Goal: Navigation & Orientation: Find specific page/section

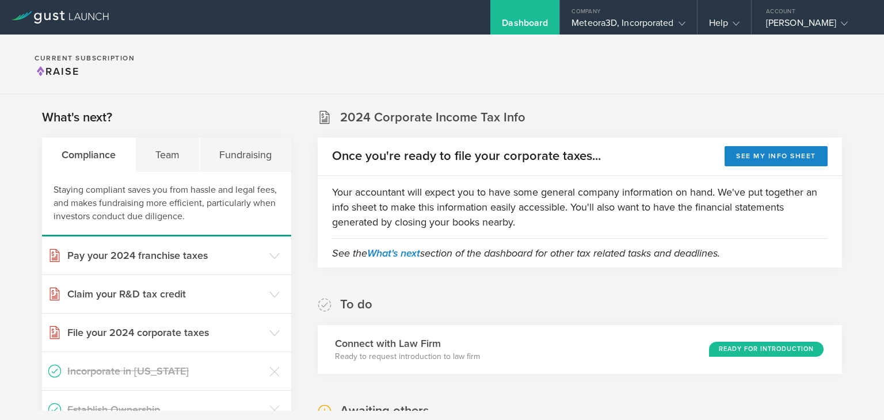
scroll to position [383, 0]
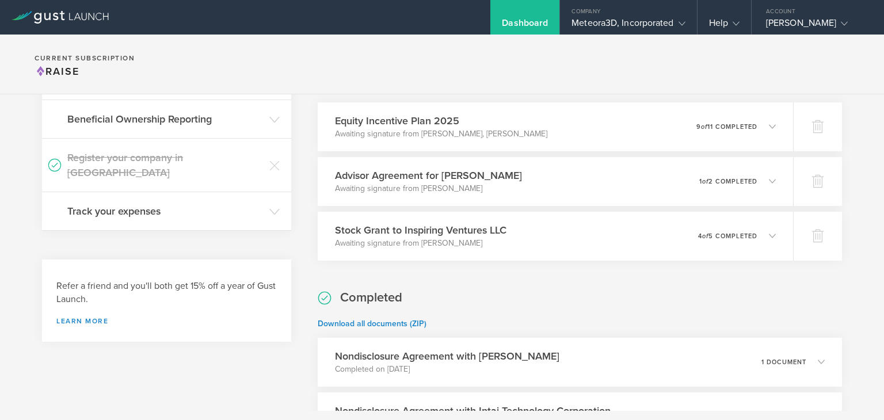
scroll to position [240, 0]
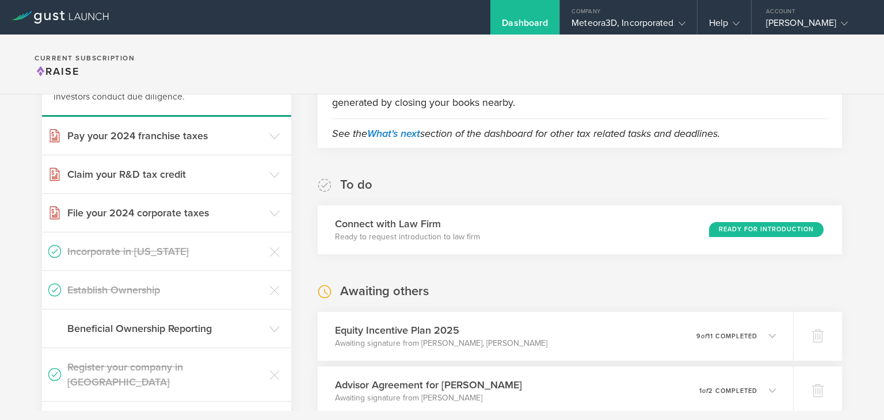
scroll to position [196, 0]
